Goal: Task Accomplishment & Management: Manage account settings

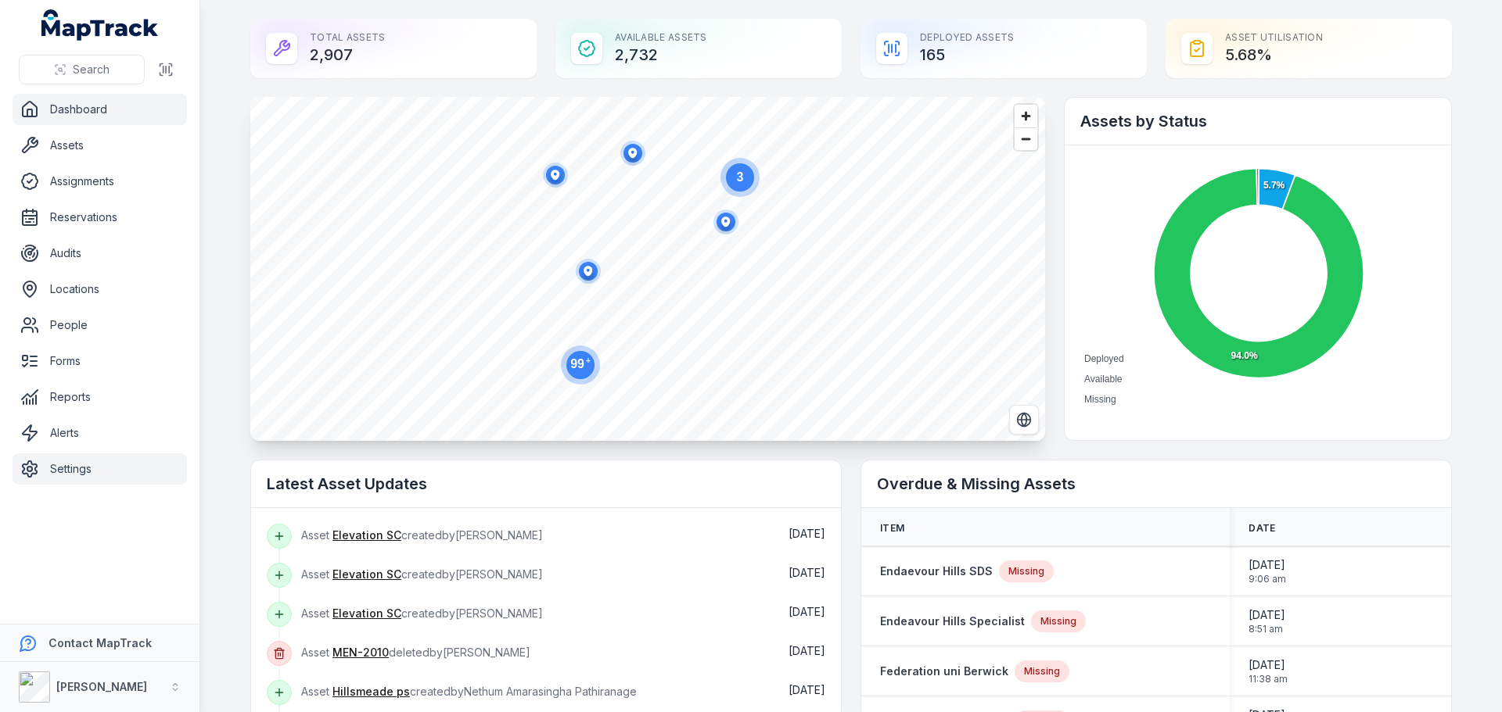
click at [82, 472] on link "Settings" at bounding box center [100, 469] width 174 height 31
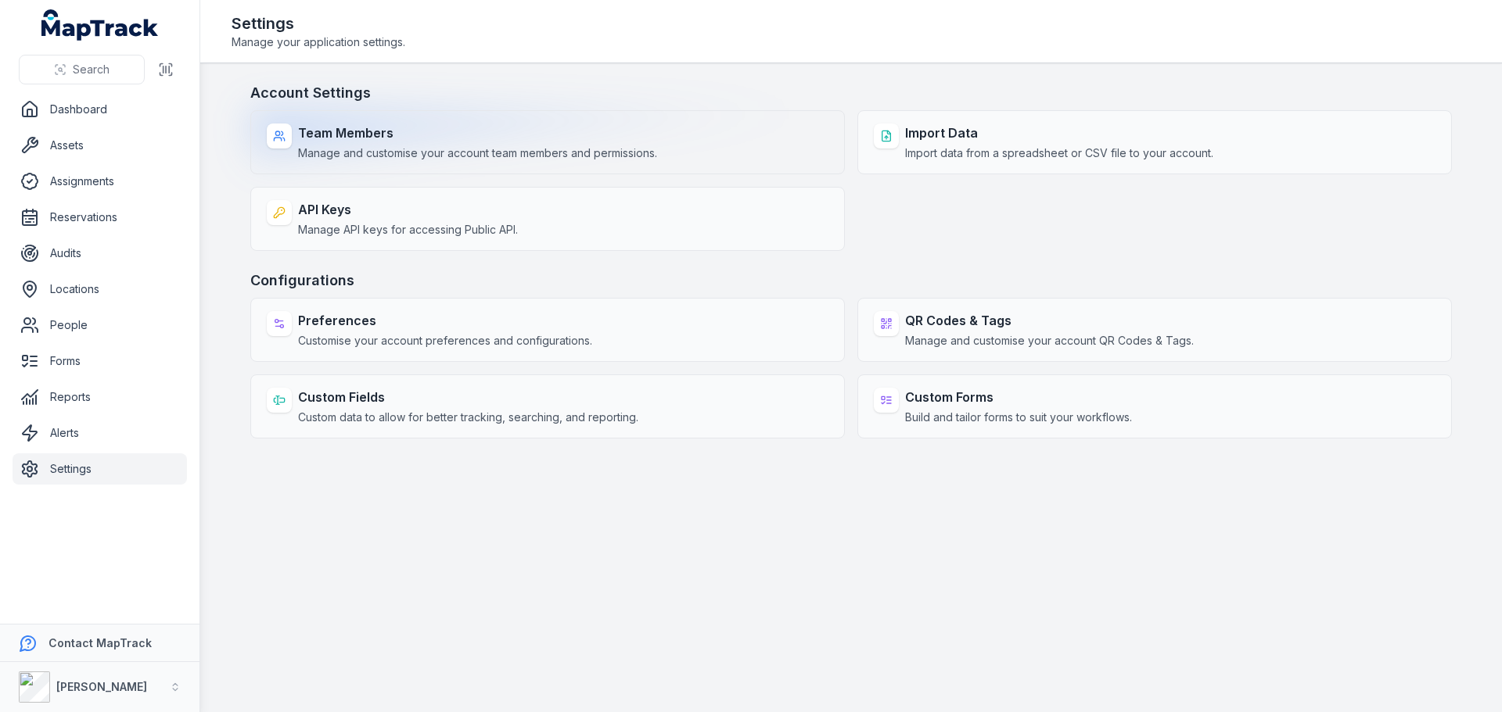
click at [698, 138] on div "Team Members Manage and customise your account team members and permissions." at bounding box center [547, 142] width 594 height 64
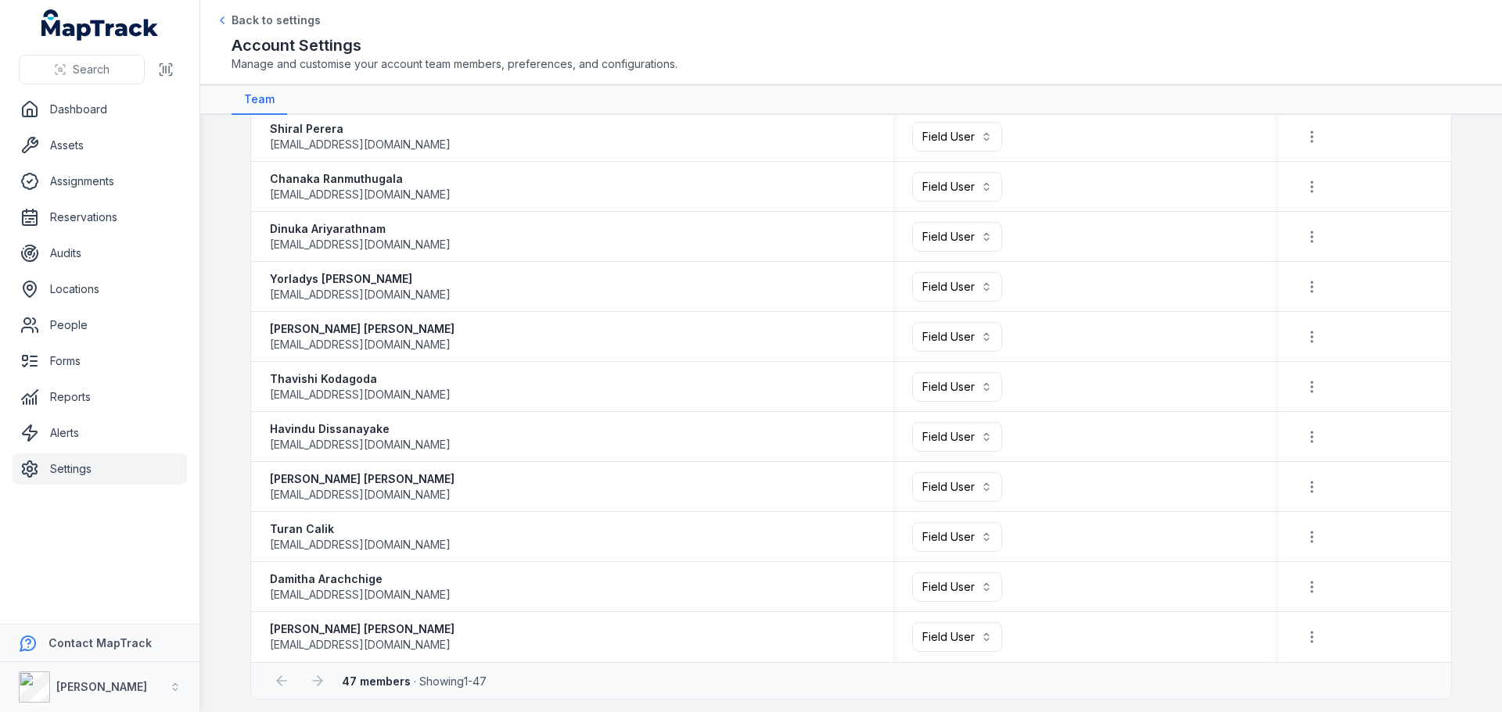
scroll to position [1905, 0]
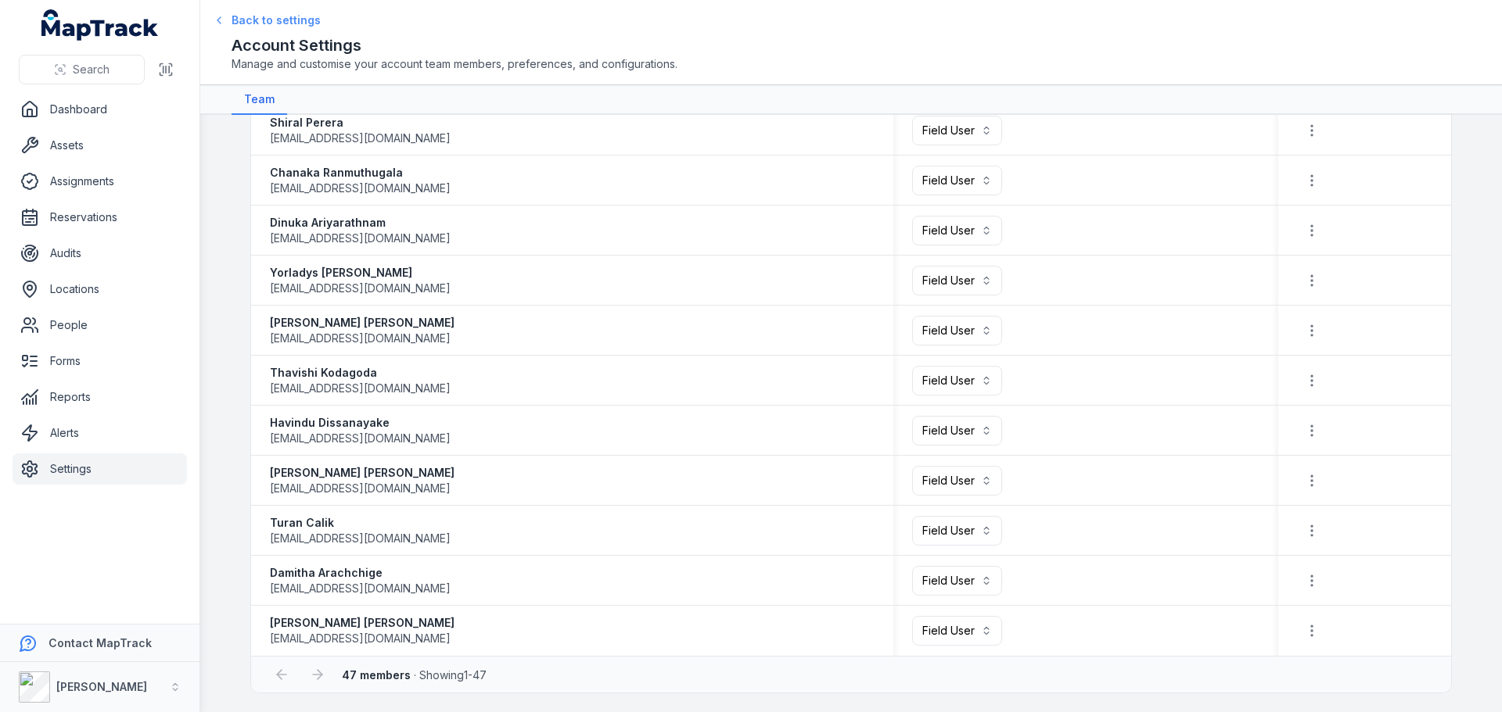
click at [307, 27] on span "Back to settings" at bounding box center [275, 21] width 89 height 16
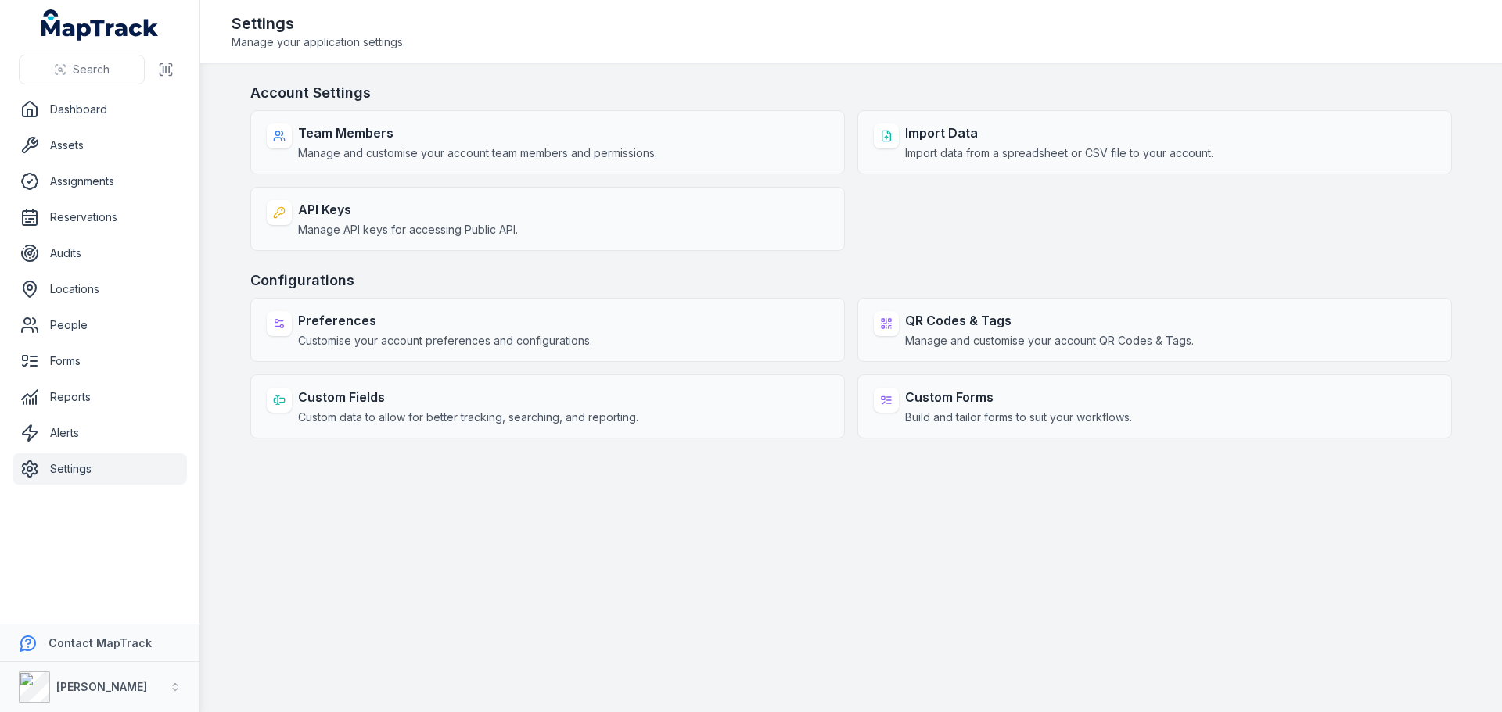
drag, startPoint x: 1268, startPoint y: 366, endPoint x: 1294, endPoint y: 467, distance: 104.1
click at [1268, 366] on div "Preferences Customise your account preferences and configurations. QR Codes & T…" at bounding box center [850, 368] width 1201 height 141
